Goal: Task Accomplishment & Management: Use online tool/utility

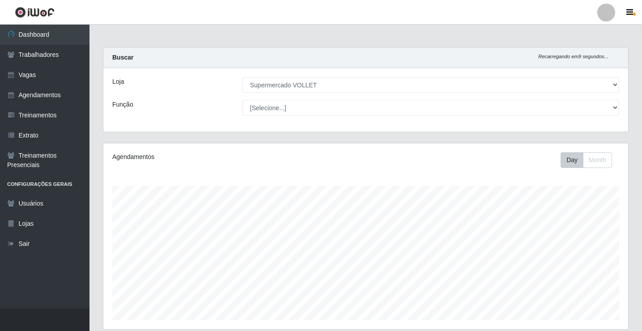
select select "72"
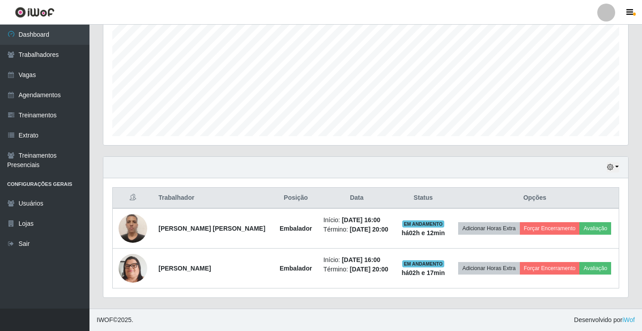
scroll to position [186, 525]
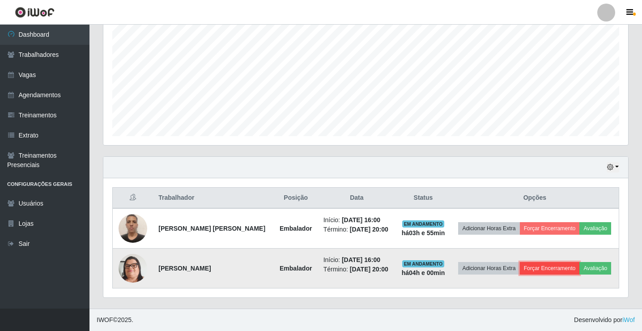
click at [539, 271] on button "Forçar Encerramento" at bounding box center [550, 268] width 60 height 13
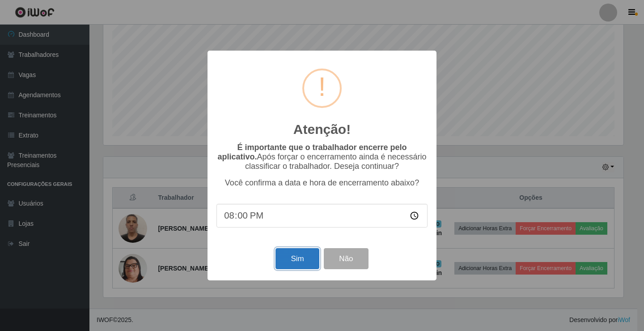
click at [296, 264] on button "Sim" at bounding box center [297, 258] width 43 height 21
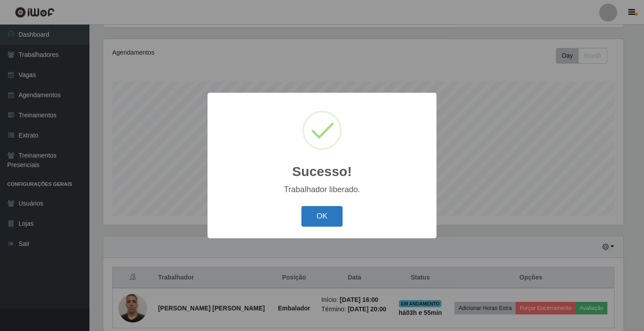
click at [317, 213] on button "OK" at bounding box center [322, 216] width 42 height 21
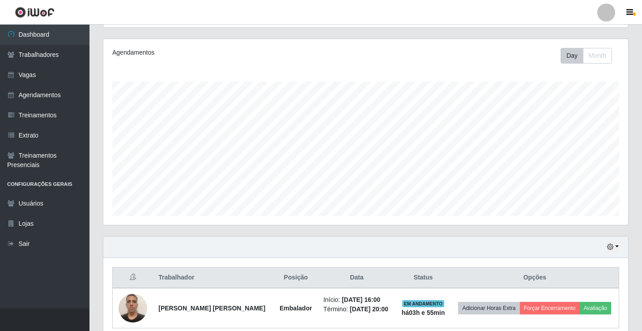
scroll to position [144, 0]
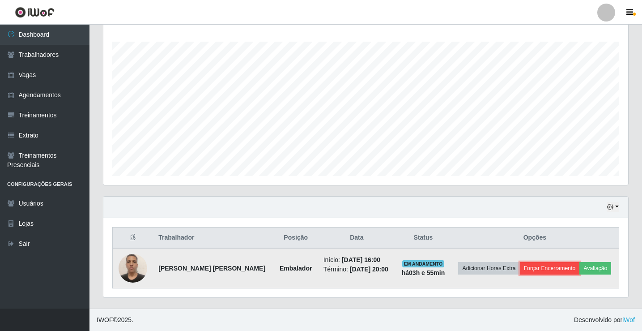
click at [567, 267] on button "Forçar Encerramento" at bounding box center [550, 268] width 60 height 13
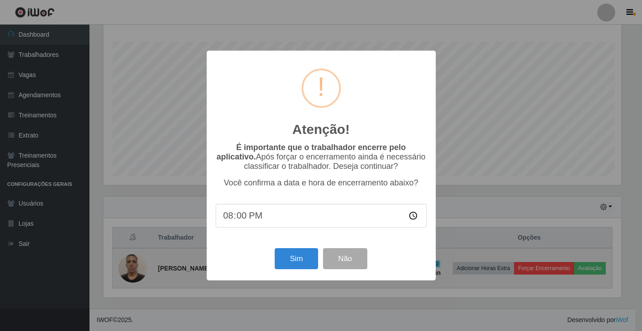
scroll to position [186, 520]
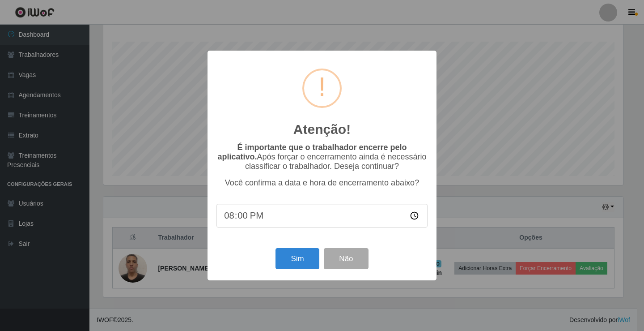
click at [239, 219] on input "20:00" at bounding box center [321, 216] width 211 height 24
click at [417, 222] on input "20:00" at bounding box center [321, 216] width 211 height 24
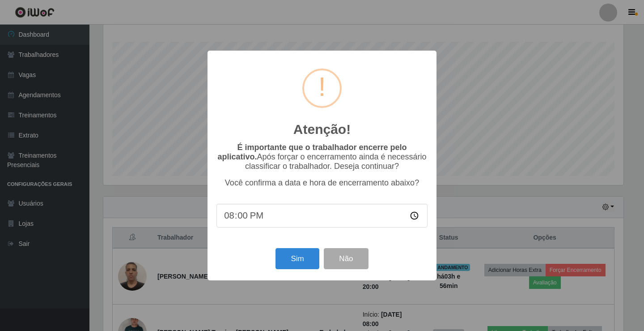
click at [321, 218] on input "20:00" at bounding box center [321, 216] width 211 height 24
click at [307, 258] on button "Sim" at bounding box center [297, 258] width 43 height 21
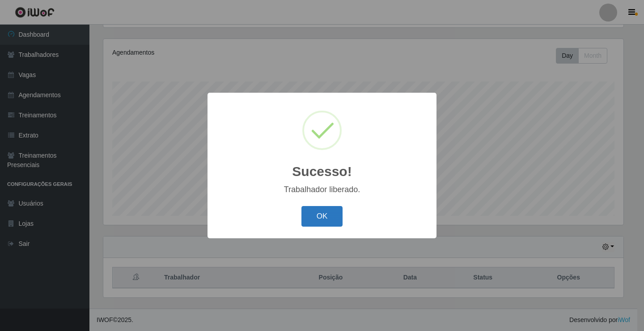
click at [317, 214] on button "OK" at bounding box center [322, 216] width 42 height 21
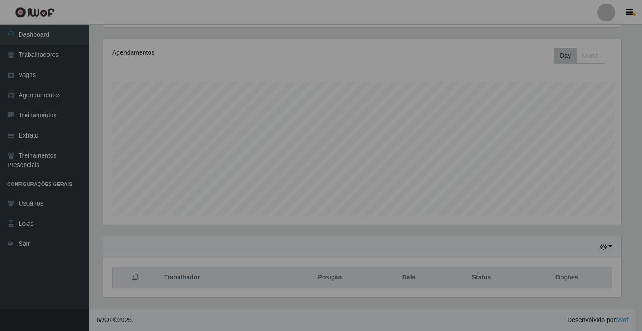
scroll to position [186, 525]
